Goal: Book appointment/travel/reservation

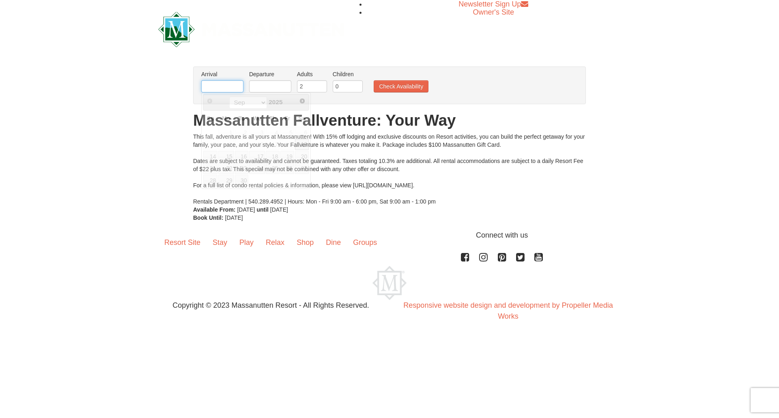
click at [211, 88] on input "text" at bounding box center [222, 86] width 42 height 12
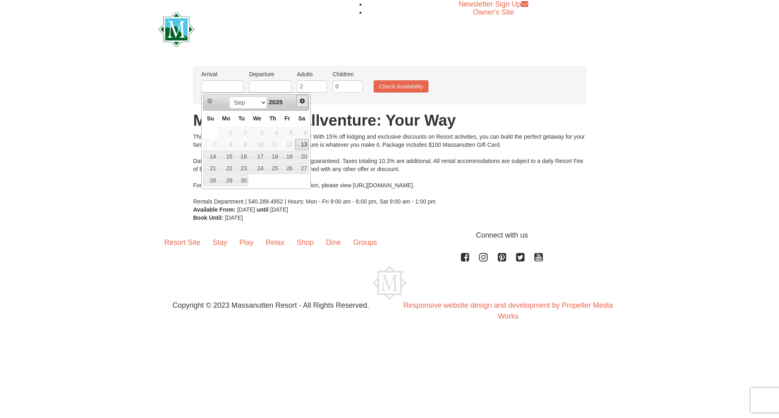
click at [303, 102] on span "Next" at bounding box center [302, 101] width 6 height 6
click at [286, 146] on link "10" at bounding box center [287, 144] width 14 height 11
type input "[DATE]"
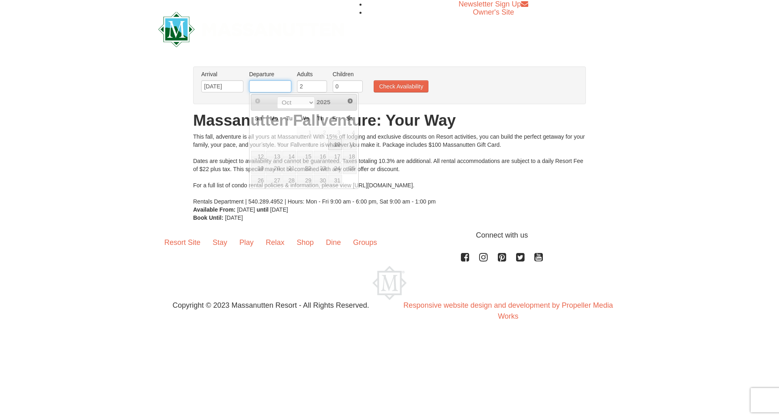
click at [266, 88] on input "text" at bounding box center [270, 86] width 42 height 12
click at [254, 158] on link "12" at bounding box center [258, 156] width 14 height 11
type input "[DATE]"
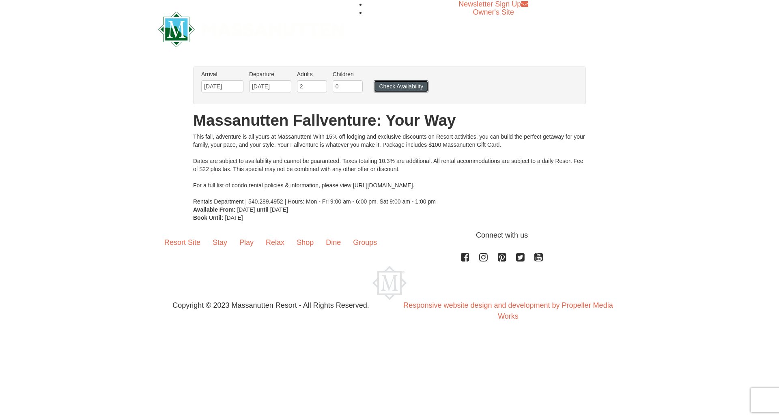
click at [398, 87] on button "Check Availability" at bounding box center [401, 86] width 55 height 12
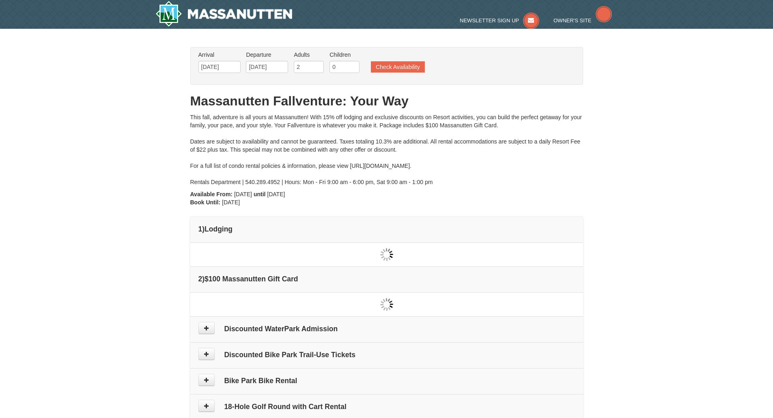
type input "[DATE]"
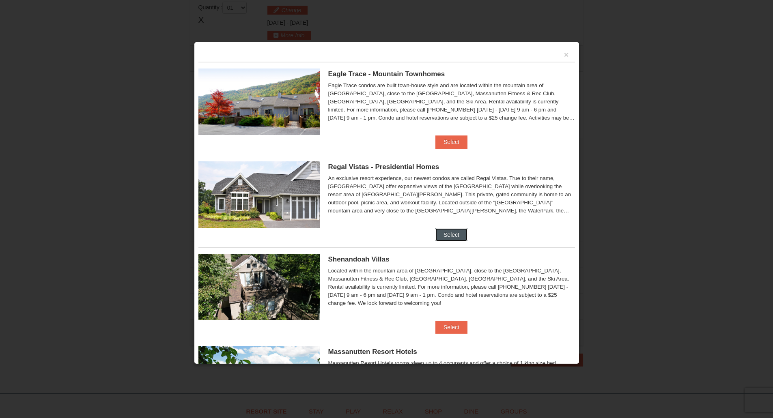
click at [443, 235] on button "Select" at bounding box center [451, 234] width 32 height 13
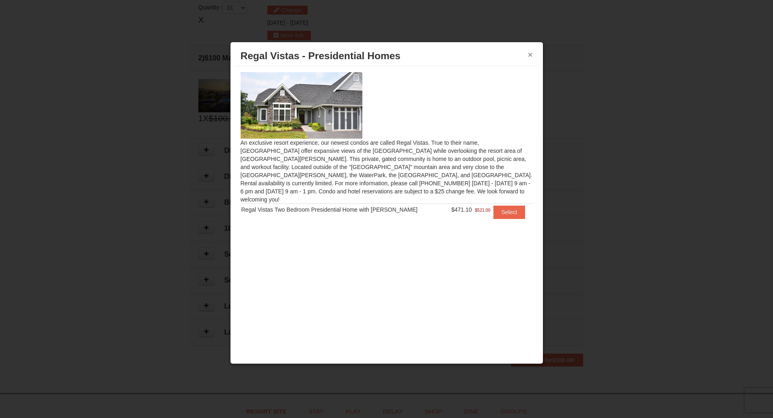
click at [528, 54] on button "×" at bounding box center [530, 55] width 5 height 8
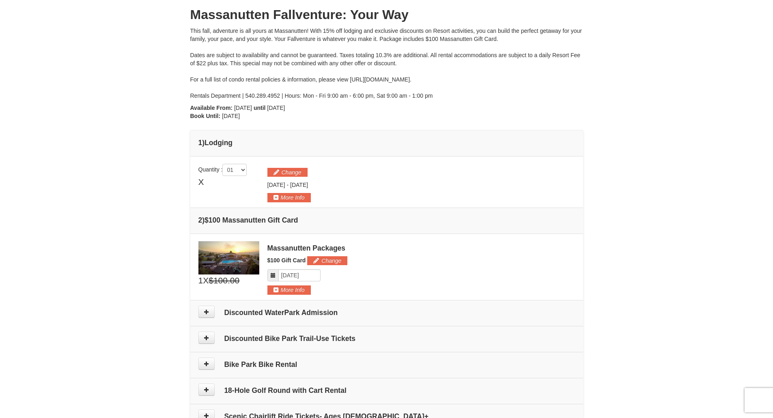
scroll to position [122, 0]
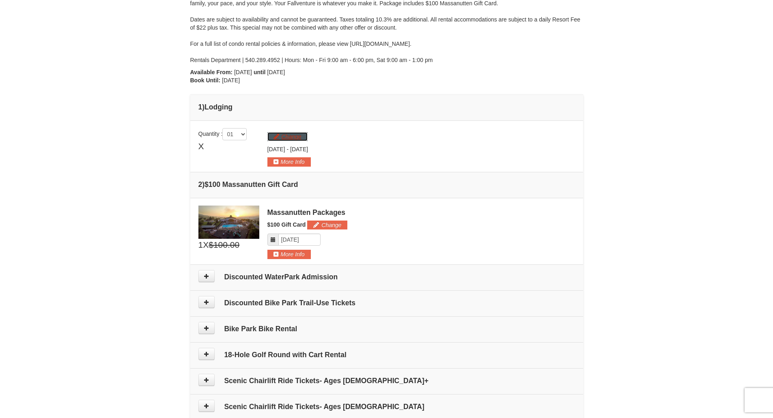
click at [287, 135] on button "Change" at bounding box center [287, 136] width 40 height 9
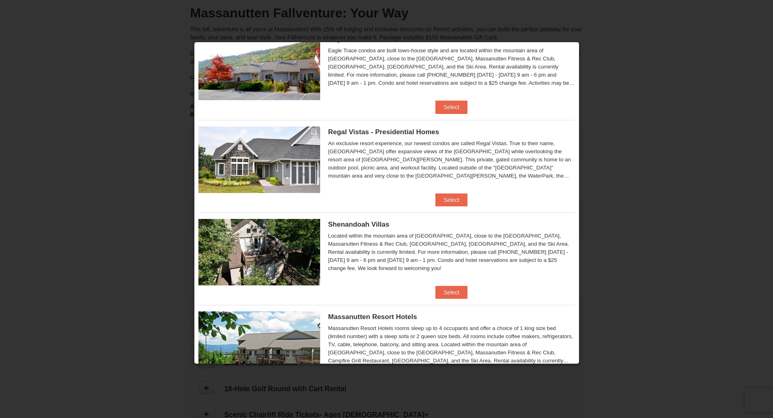
scroll to position [0, 0]
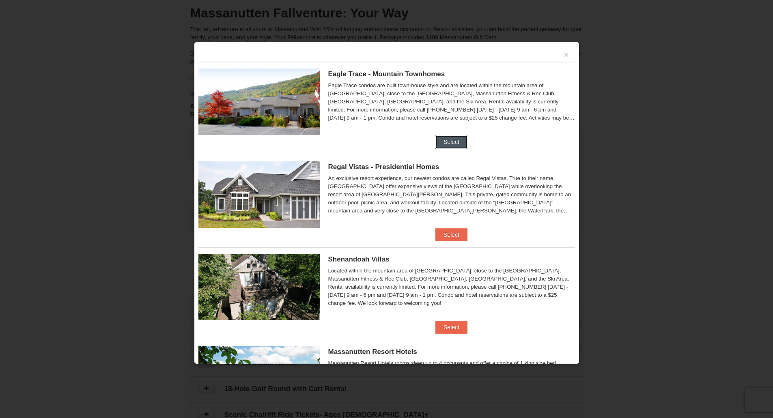
click at [445, 142] on button "Select" at bounding box center [451, 142] width 32 height 13
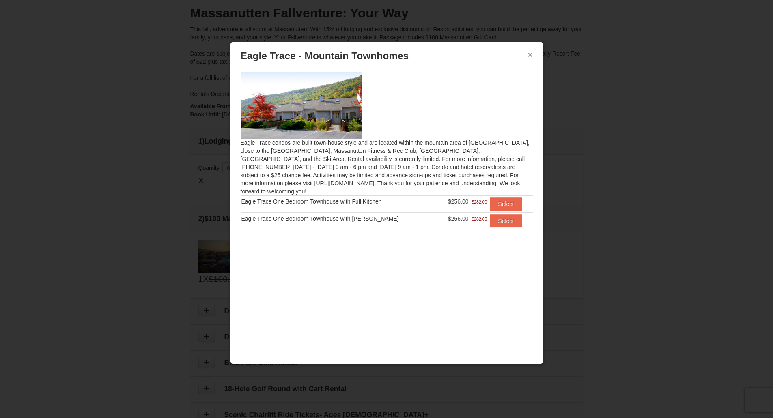
click at [528, 54] on button "×" at bounding box center [530, 55] width 5 height 8
